Goal: Task Accomplishment & Management: Use online tool/utility

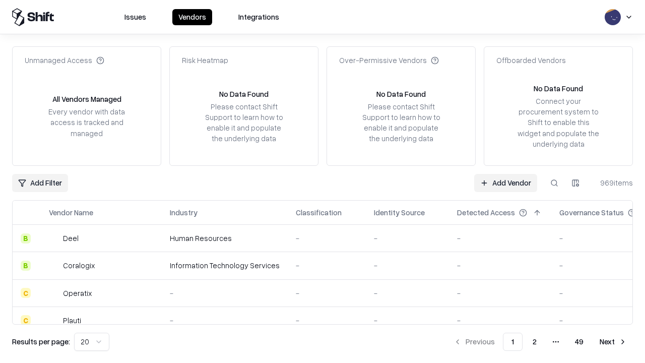
click at [505, 182] on link "Add Vendor" at bounding box center [505, 183] width 63 height 18
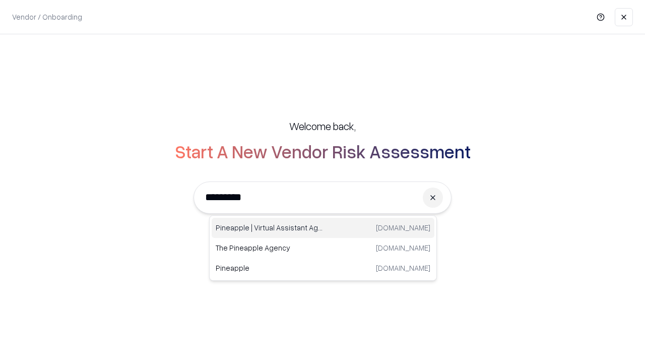
click at [323, 228] on div "Pineapple | Virtual Assistant Agency [DOMAIN_NAME]" at bounding box center [323, 228] width 223 height 20
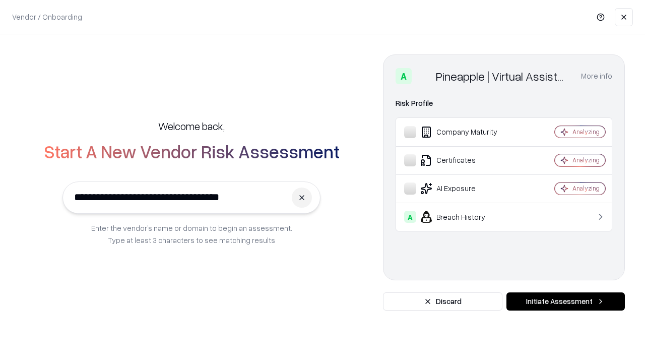
type input "**********"
click at [565, 301] on button "Initiate Assessment" at bounding box center [565, 301] width 118 height 18
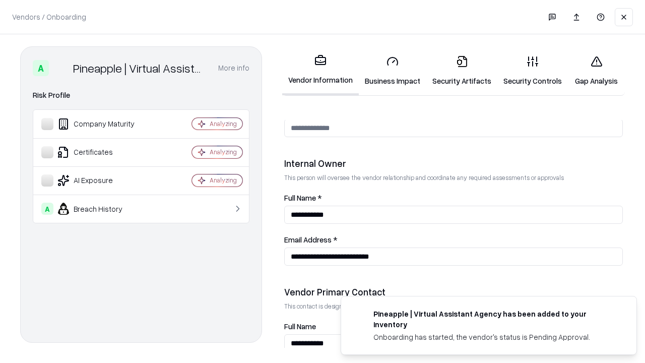
scroll to position [522, 0]
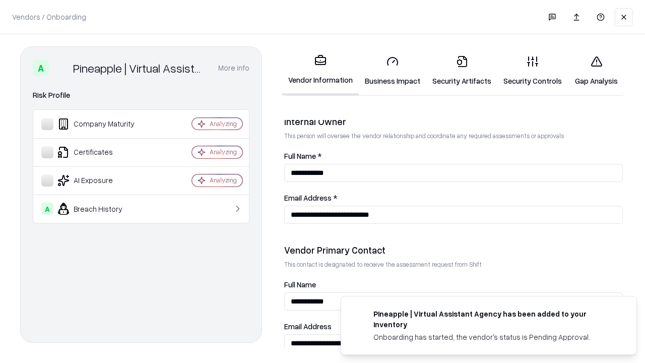
click at [392, 71] on link "Business Impact" at bounding box center [392, 70] width 67 height 47
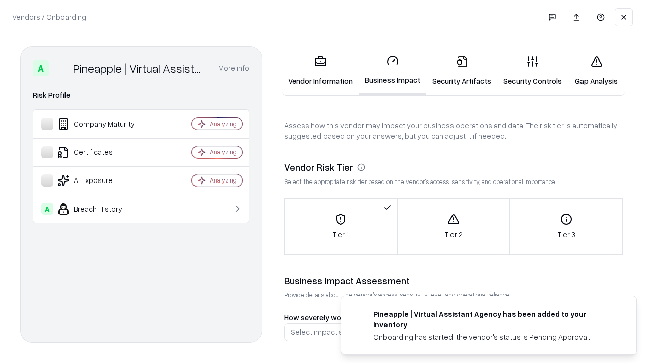
click at [596, 71] on link "Gap Analysis" at bounding box center [596, 70] width 57 height 47
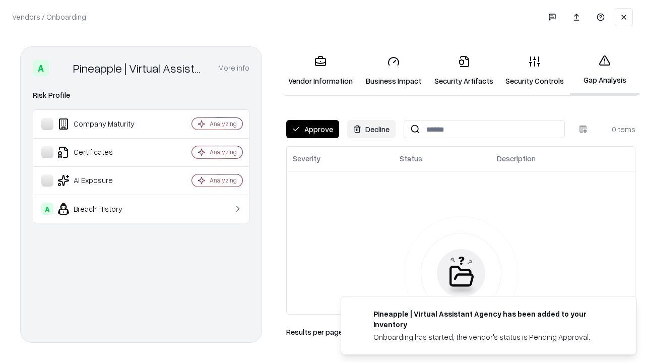
click at [312, 129] on button "Approve" at bounding box center [312, 129] width 53 height 18
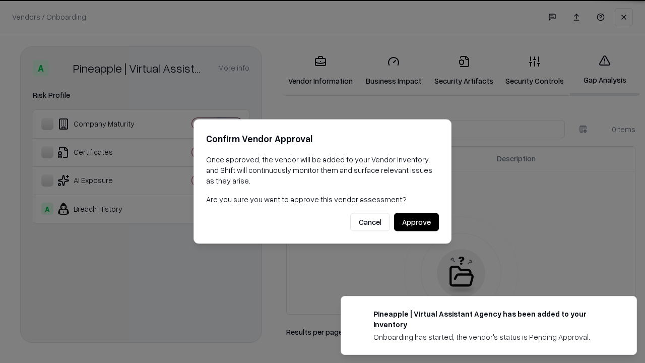
click at [416, 222] on button "Approve" at bounding box center [416, 222] width 45 height 18
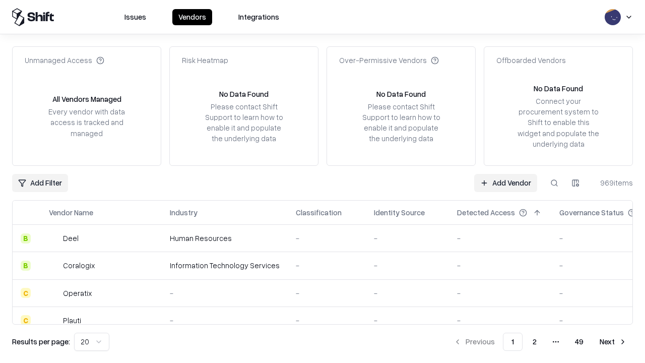
type input "**********"
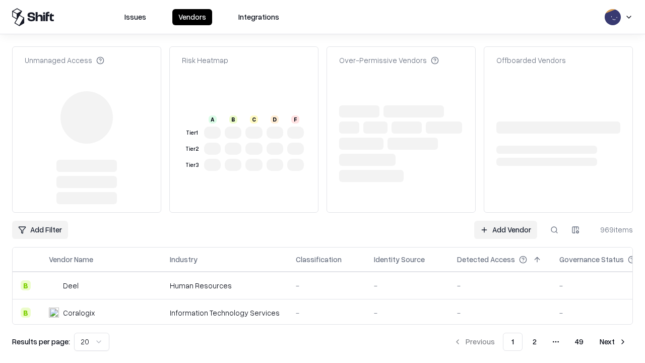
click at [505, 221] on link "Add Vendor" at bounding box center [505, 230] width 63 height 18
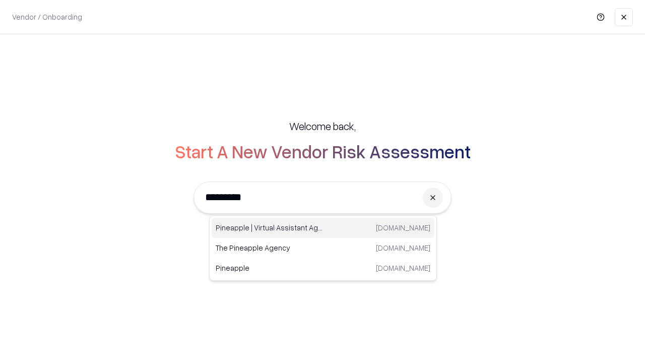
click at [323, 228] on div "Pineapple | Virtual Assistant Agency [DOMAIN_NAME]" at bounding box center [323, 228] width 223 height 20
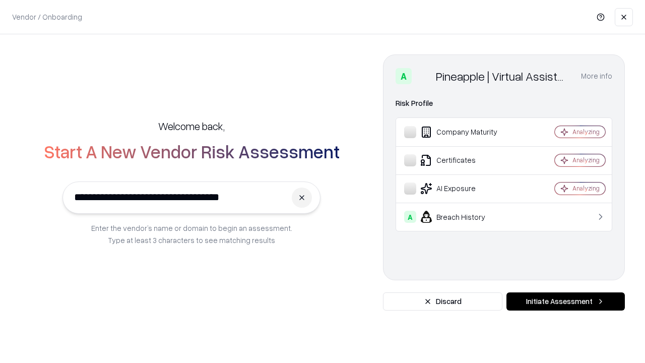
type input "**********"
click at [565, 301] on button "Initiate Assessment" at bounding box center [565, 301] width 118 height 18
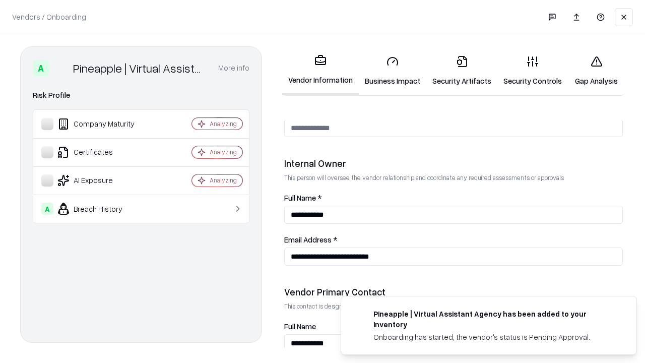
scroll to position [522, 0]
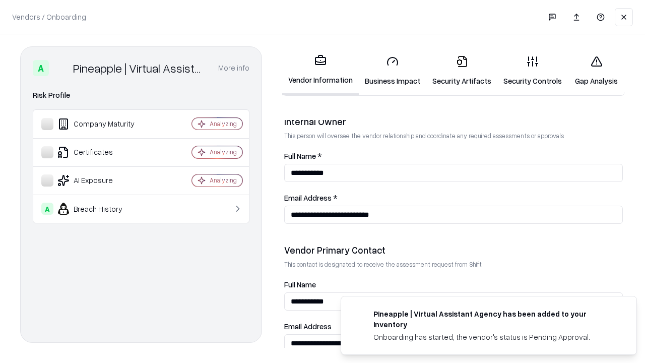
click at [596, 71] on link "Gap Analysis" at bounding box center [596, 70] width 57 height 47
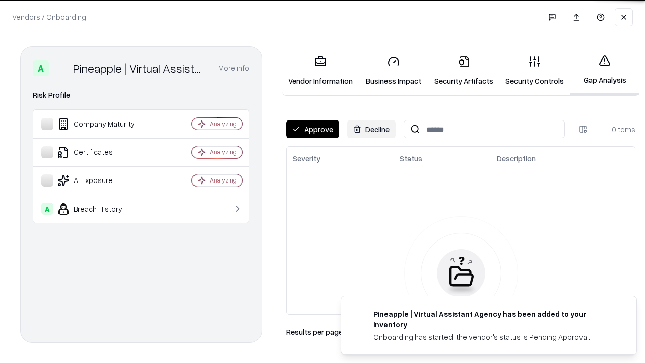
click at [312, 129] on button "Approve" at bounding box center [312, 129] width 53 height 18
